Goal: Answer question/provide support: Share knowledge or assist other users

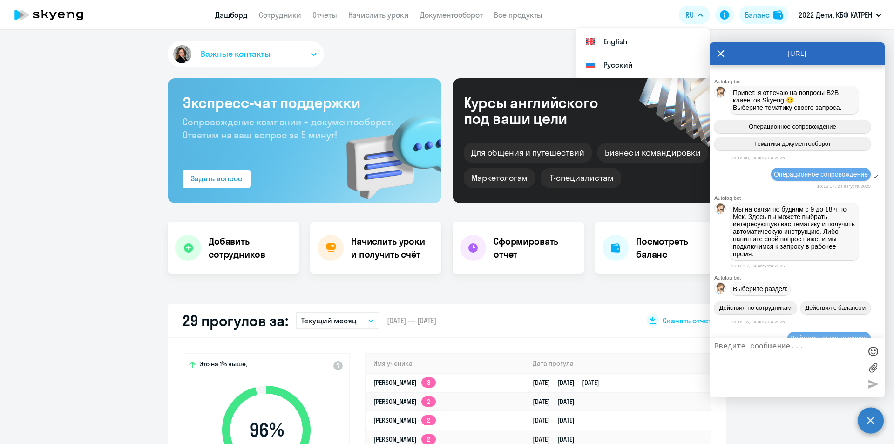
select select "30"
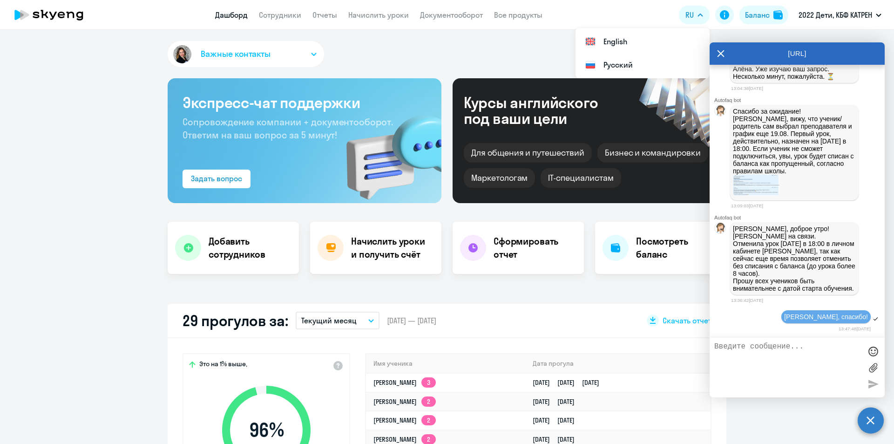
click at [663, 8] on app-header "Дашборд Сотрудники Отчеты Начислить уроки Документооборот Все продукты Дашборд …" at bounding box center [447, 15] width 894 height 30
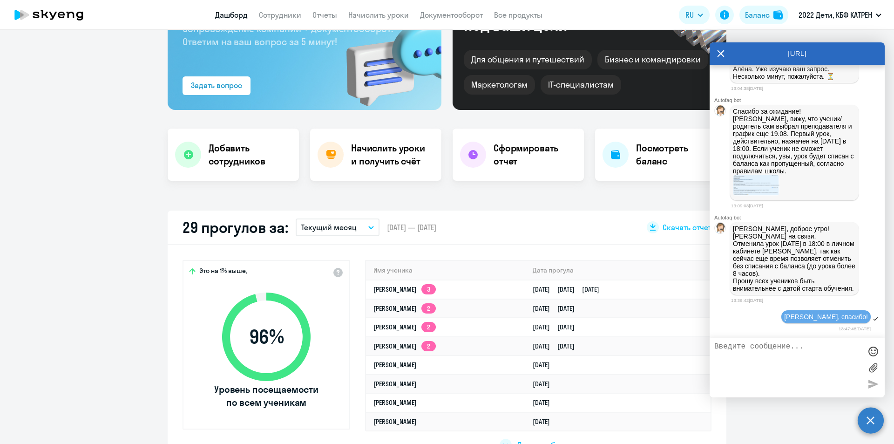
scroll to position [0, 0]
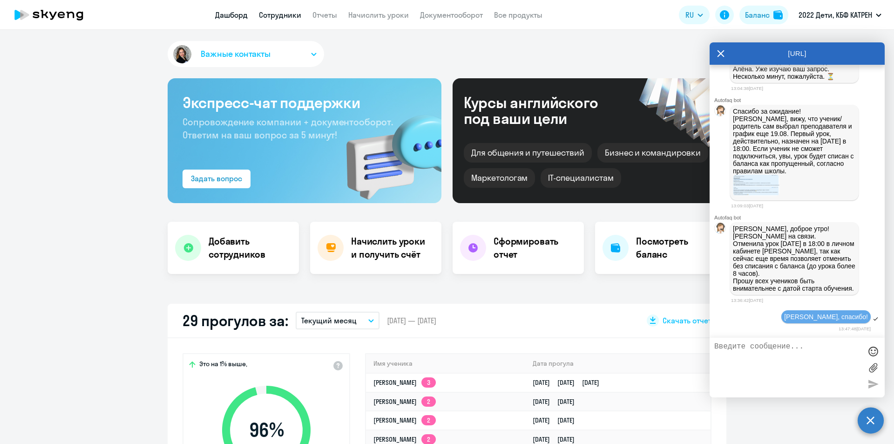
click at [280, 17] on link "Сотрудники" at bounding box center [280, 14] width 42 height 9
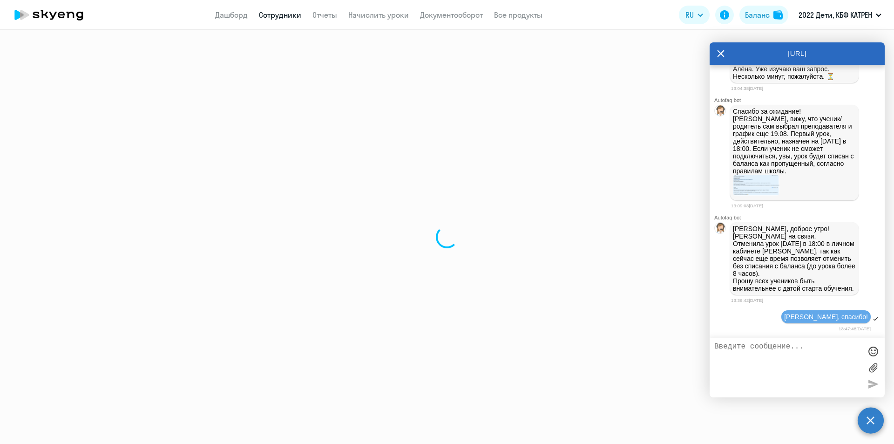
select select "30"
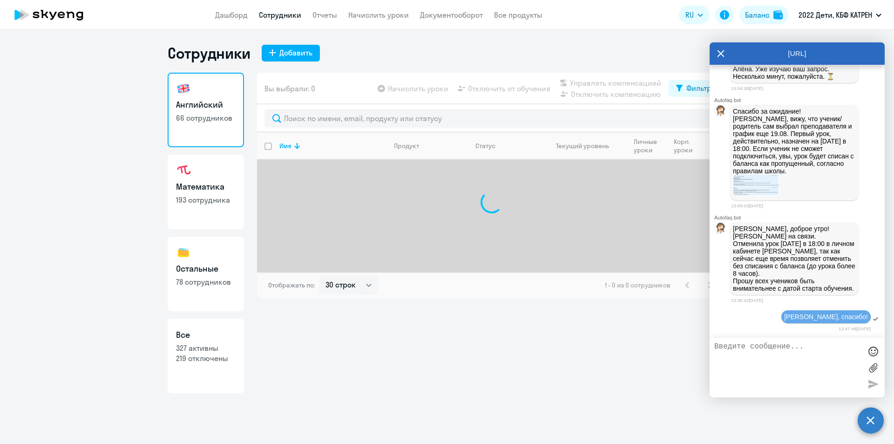
click at [192, 354] on p "219 отключены" at bounding box center [206, 358] width 60 height 10
select select "30"
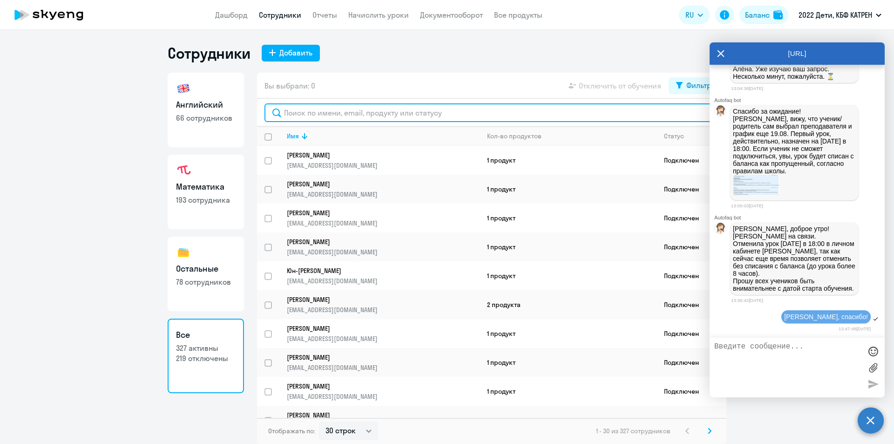
click at [354, 115] on input "text" at bounding box center [491, 112] width 454 height 19
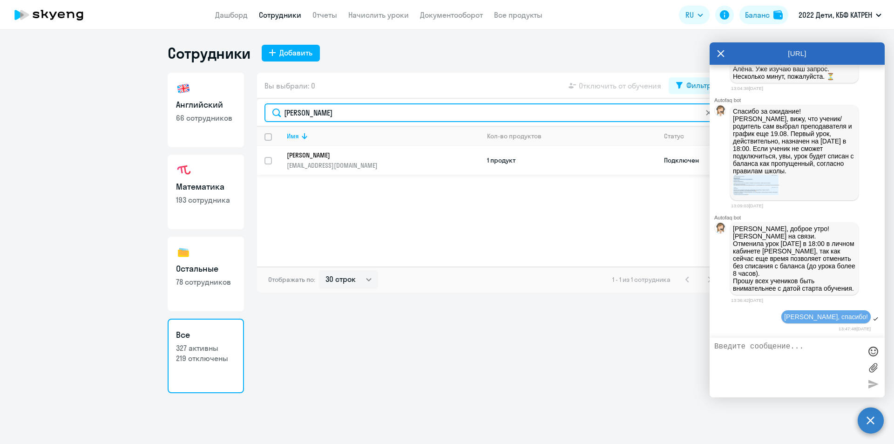
type input "[PERSON_NAME]"
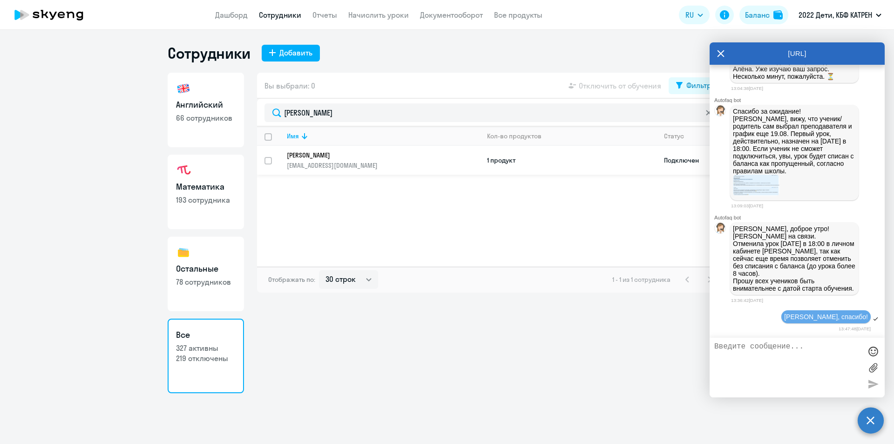
click at [358, 160] on link "[PERSON_NAME] [EMAIL_ADDRESS][DOMAIN_NAME]" at bounding box center [383, 160] width 192 height 19
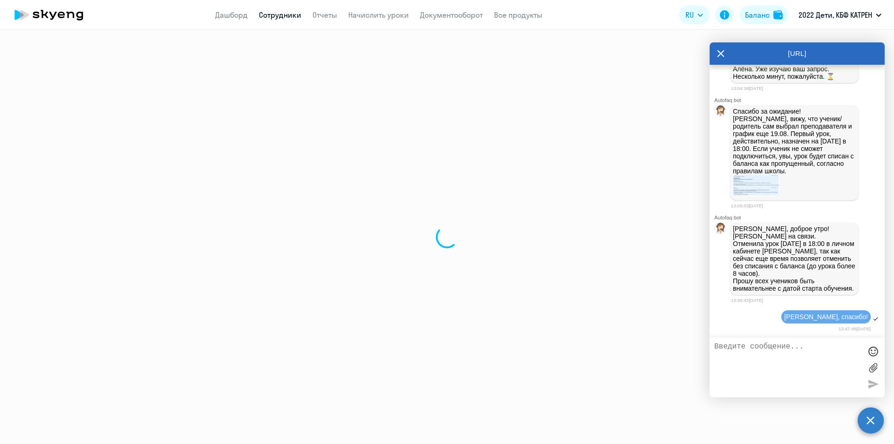
select select "math"
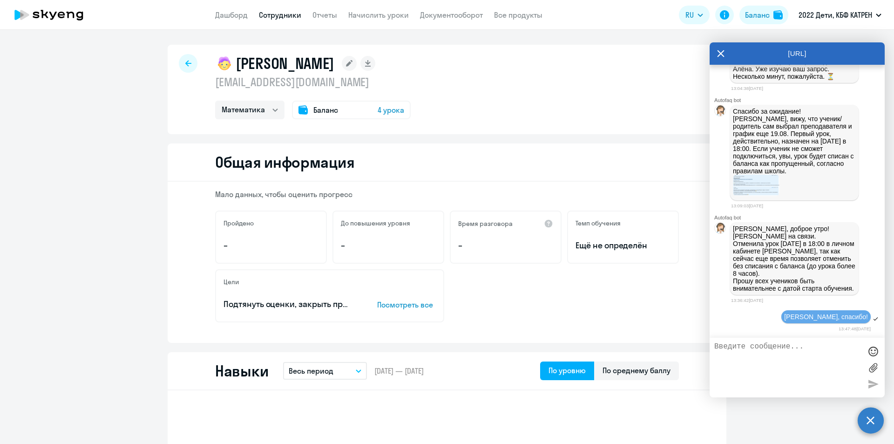
scroll to position [6978, 0]
click at [718, 49] on icon at bounding box center [720, 53] width 7 height 22
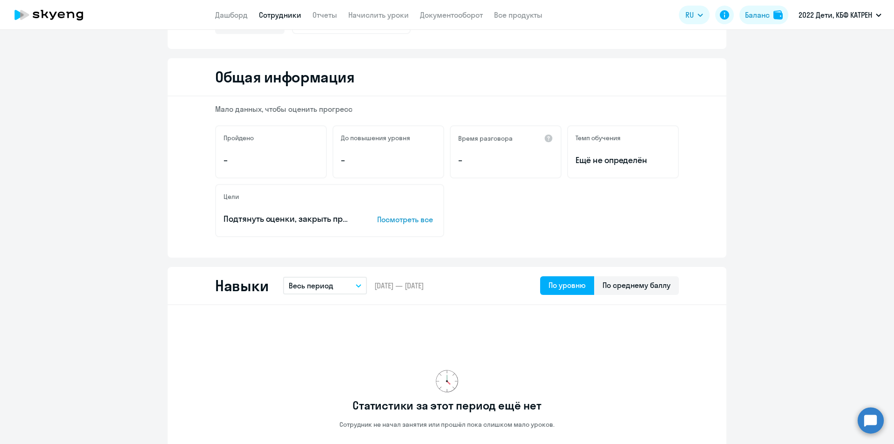
scroll to position [0, 0]
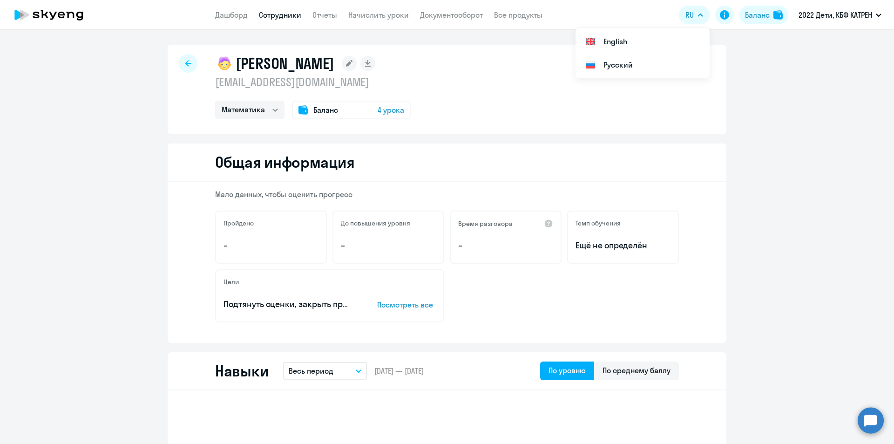
click at [699, 14] on icon "button" at bounding box center [700, 15] width 5 height 2
click at [626, 38] on li "English" at bounding box center [642, 41] width 134 height 23
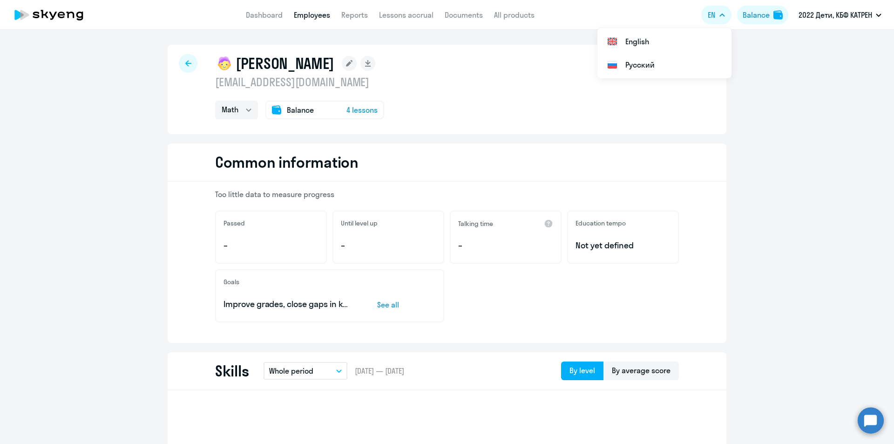
click at [722, 14] on icon "button" at bounding box center [722, 15] width 5 height 2
click at [649, 63] on li "Русский" at bounding box center [664, 64] width 134 height 23
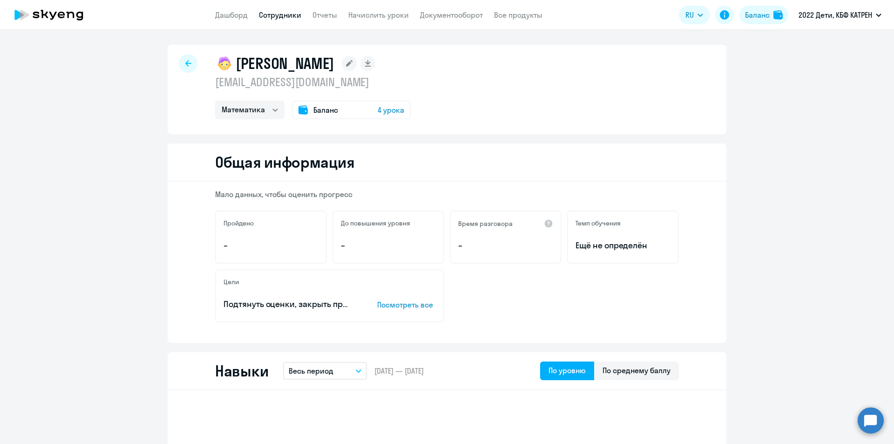
click at [873, 420] on circle at bounding box center [871, 420] width 26 height 26
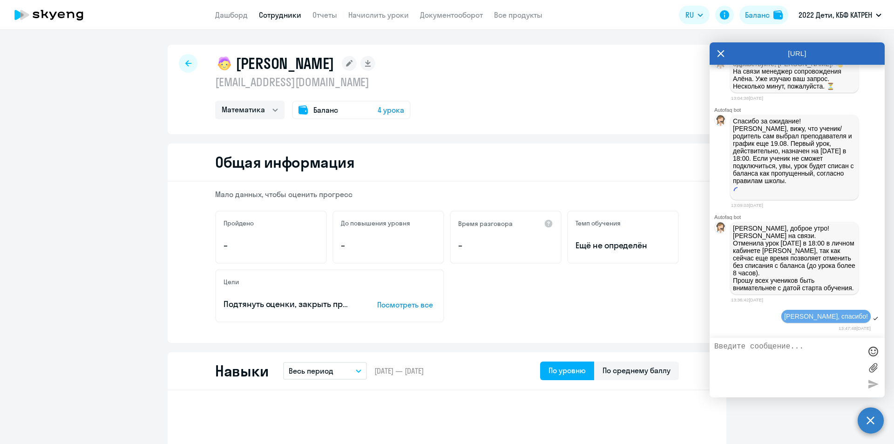
click at [748, 361] on textarea at bounding box center [787, 367] width 147 height 50
paste textarea "42340742"
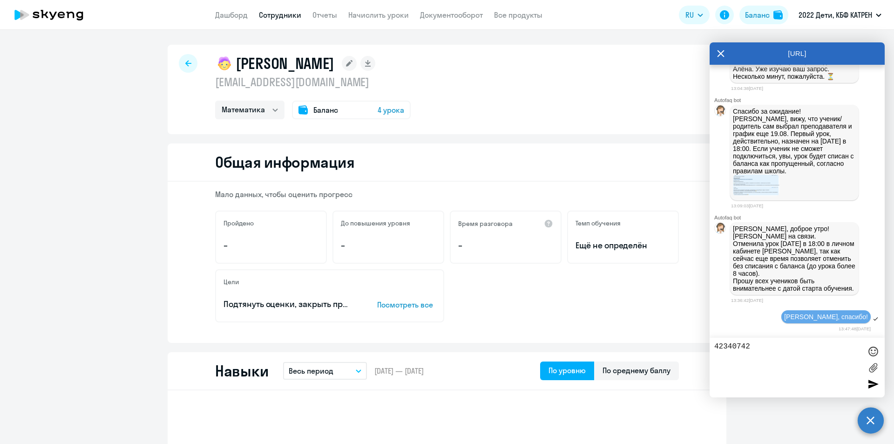
scroll to position [6965, 0]
click at [715, 345] on textarea "42340742" at bounding box center [787, 367] width 147 height 50
click at [773, 345] on textarea "ID 42340742" at bounding box center [787, 367] width 147 height 50
paste textarea "42340625"
click at [768, 346] on textarea "ID 42340742 42340625" at bounding box center [787, 367] width 147 height 50
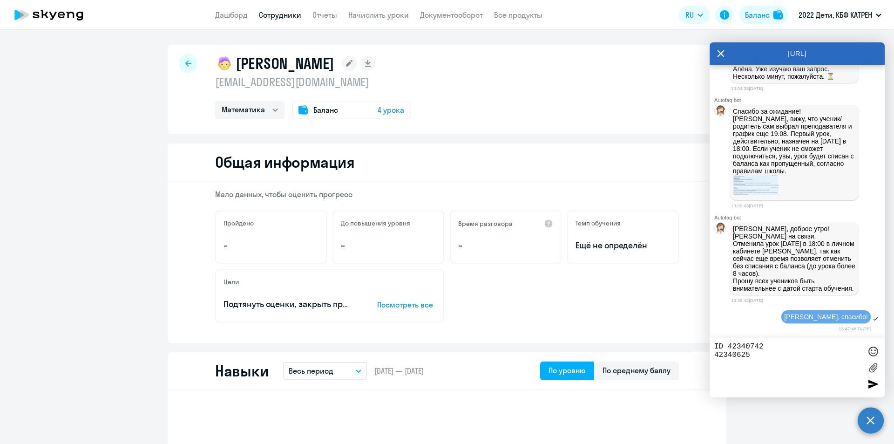
click at [765, 345] on textarea "ID 42340742 42340625" at bounding box center [787, 367] width 147 height 50
click at [767, 346] on textarea "ID 42340742 42340625" at bounding box center [787, 367] width 147 height 50
click at [774, 353] on textarea "ID 42340742 [PERSON_NAME], 42340625" at bounding box center [787, 367] width 147 height 50
drag, startPoint x: 749, startPoint y: 353, endPoint x: 713, endPoint y: 355, distance: 35.9
click at [713, 355] on div "ID 42340742 [PERSON_NAME], 42340625 Береговых [PERSON_NAME]" at bounding box center [797, 368] width 175 height 60
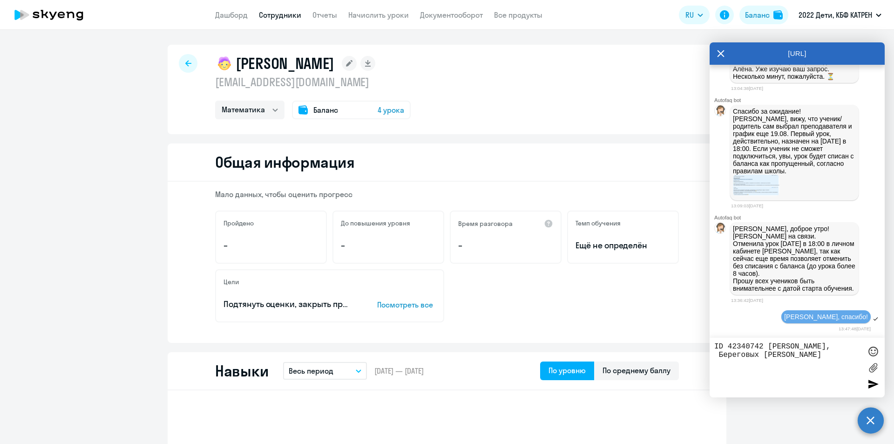
click at [729, 347] on textarea "ID 42340742 [PERSON_NAME], Береговых [PERSON_NAME]" at bounding box center [787, 367] width 147 height 50
paste textarea "62542340"
drag, startPoint x: 765, startPoint y: 346, endPoint x: 798, endPoint y: 345, distance: 32.6
click at [798, 345] on textarea "ID 4234062542340742 [PERSON_NAME], [PERSON_NAME] [PERSON_NAME]" at bounding box center [787, 367] width 147 height 50
click at [716, 356] on textarea "ID 42340625 [PERSON_NAME], Береговых [PERSON_NAME]" at bounding box center [787, 367] width 147 height 50
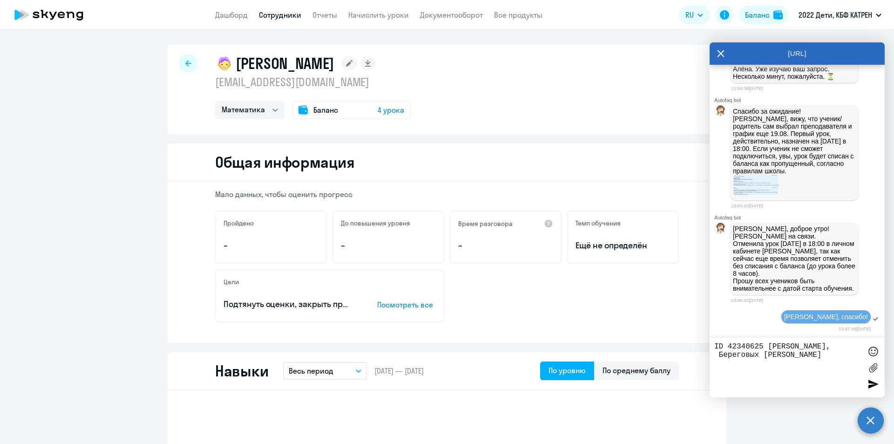
paste textarea "42340742"
click at [835, 353] on textarea "ID 42340625 [PERSON_NAME], 42340742 [PERSON_NAME] [PERSON_NAME]" at bounding box center [787, 367] width 147 height 50
click at [757, 374] on textarea "ID 42340625 [PERSON_NAME], 42340742 [PERSON_NAME] [PERSON_NAME]. ЛК открывается…" at bounding box center [787, 367] width 147 height 50
drag, startPoint x: 714, startPoint y: 374, endPoint x: 730, endPoint y: 374, distance: 16.3
click at [730, 374] on textarea "ID 42340625 [PERSON_NAME], 42340742 [PERSON_NAME] [PERSON_NAME]. ЛК открывается…" at bounding box center [787, 367] width 147 height 50
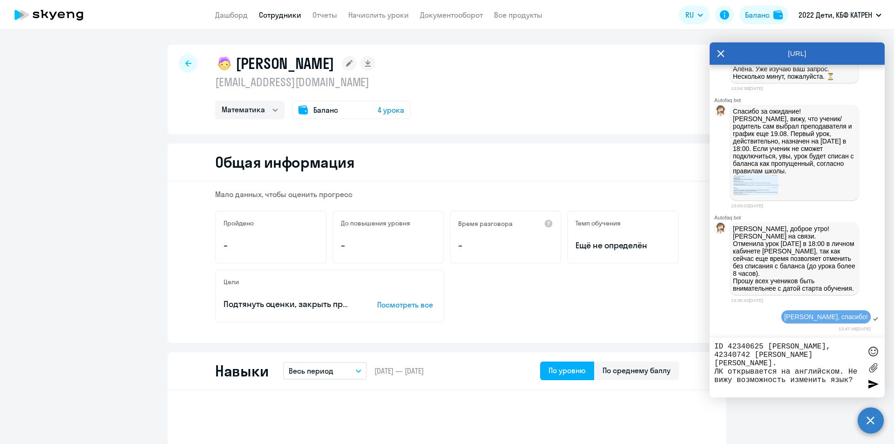
click at [782, 373] on textarea "ID 42340625 [PERSON_NAME], 42340742 [PERSON_NAME] [PERSON_NAME]. ЛК открывается…" at bounding box center [787, 367] width 147 height 50
click at [848, 371] on textarea "ID 42340625 [PERSON_NAME], 42340742 [PERSON_NAME] [PERSON_NAME]. ЛК открывается…" at bounding box center [787, 367] width 147 height 50
click at [852, 375] on textarea "ID 42340625 [PERSON_NAME], 42340742 [PERSON_NAME] [PERSON_NAME]. ЛК открывается…" at bounding box center [787, 367] width 147 height 50
click at [793, 382] on textarea "ID 42340625 [PERSON_NAME], 42340742 [PERSON_NAME] [PERSON_NAME]. ЛК открывается…" at bounding box center [787, 367] width 147 height 50
paste textarea "42340742"
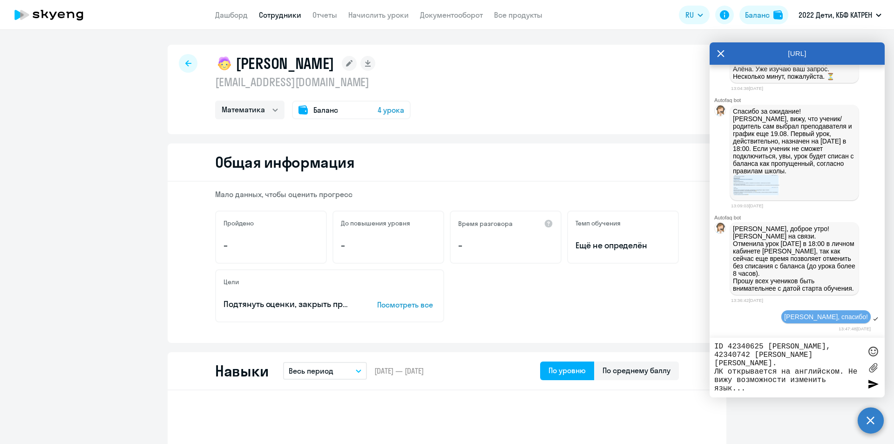
drag, startPoint x: 752, startPoint y: 387, endPoint x: 715, endPoint y: 391, distance: 37.0
click at [715, 391] on textarea "ID 42340625 [PERSON_NAME], 42340742 [PERSON_NAME] [PERSON_NAME]. ЛК открывается…" at bounding box center [787, 367] width 147 height 50
type textarea "ID 42340625 [PERSON_NAME], 42340742 [PERSON_NAME] [PERSON_NAME]. ЛК открывается…"
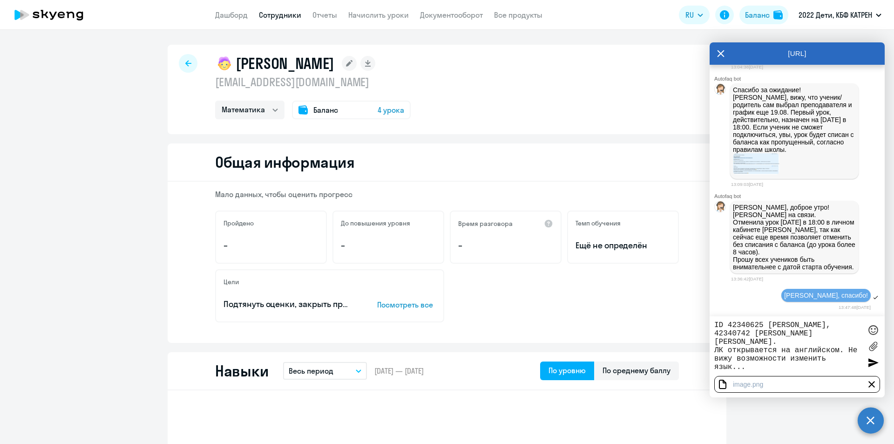
click at [873, 361] on div at bounding box center [873, 362] width 14 height 14
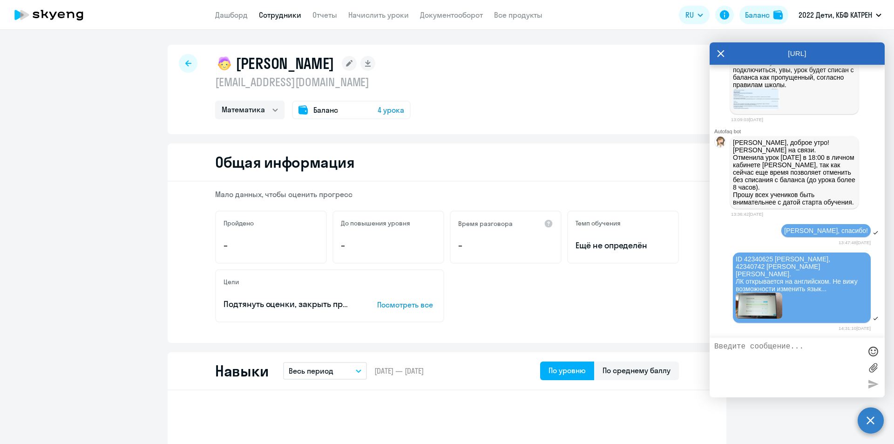
scroll to position [7057, 0]
